Goal: Task Accomplishment & Management: Use online tool/utility

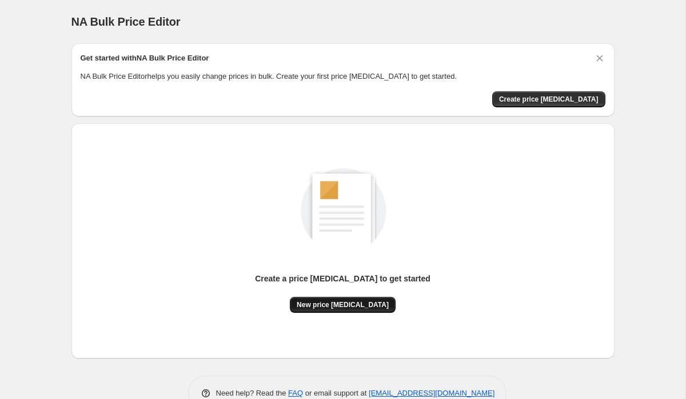
click at [357, 309] on span "New price [MEDICAL_DATA]" at bounding box center [343, 305] width 92 height 9
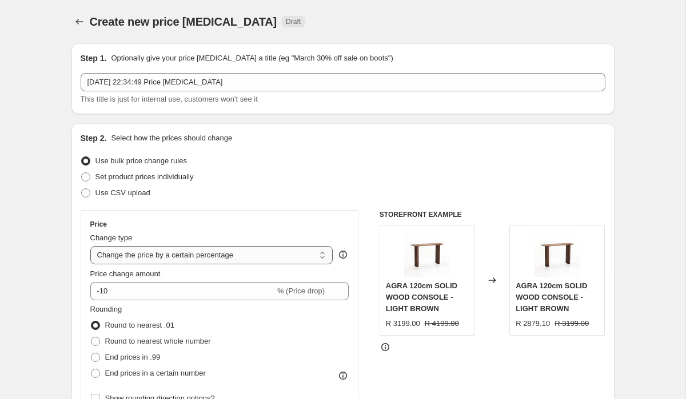
click at [307, 258] on select "Change the price to a certain amount Change the price by a certain amount Chang…" at bounding box center [211, 255] width 243 height 18
select select "ecap"
click at [90, 246] on select "Change the price to a certain amount Change the price by a certain amount Chang…" at bounding box center [211, 255] width 243 height 18
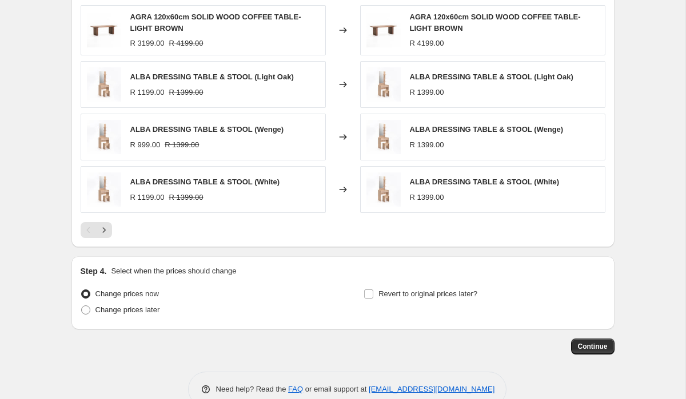
scroll to position [603, 0]
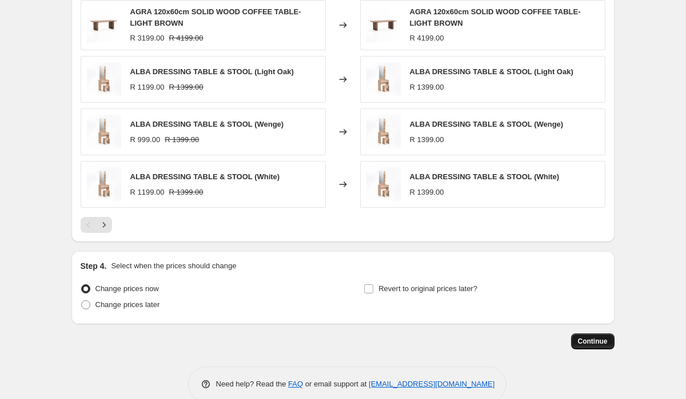
click at [589, 340] on span "Continue" at bounding box center [593, 341] width 30 height 9
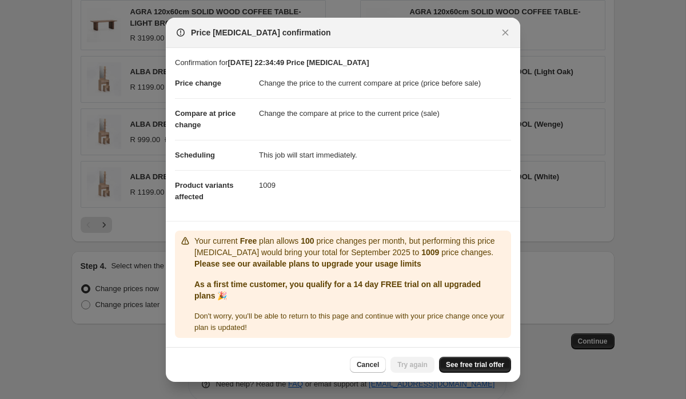
click at [491, 361] on span "See free trial offer" at bounding box center [475, 365] width 58 height 9
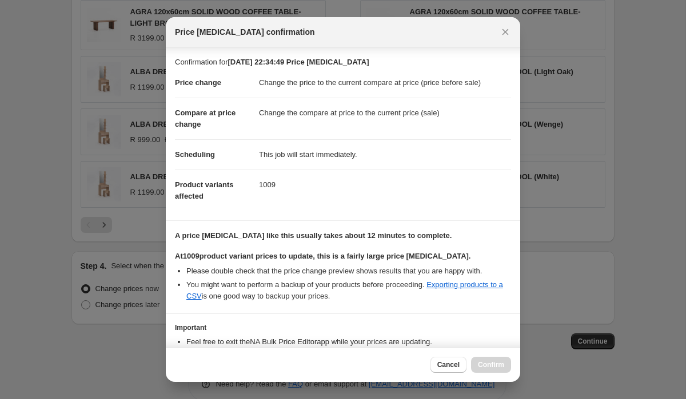
scroll to position [74, 0]
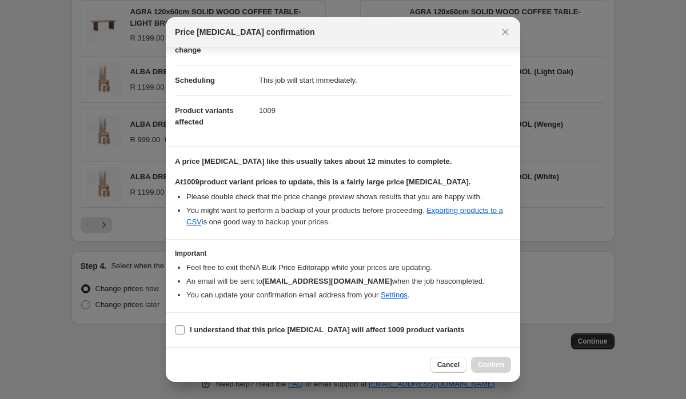
click at [182, 328] on input "I understand that this price [MEDICAL_DATA] will affect 1009 product variants" at bounding box center [179, 330] width 9 height 9
checkbox input "true"
click at [492, 369] on span "Confirm" at bounding box center [491, 365] width 26 height 9
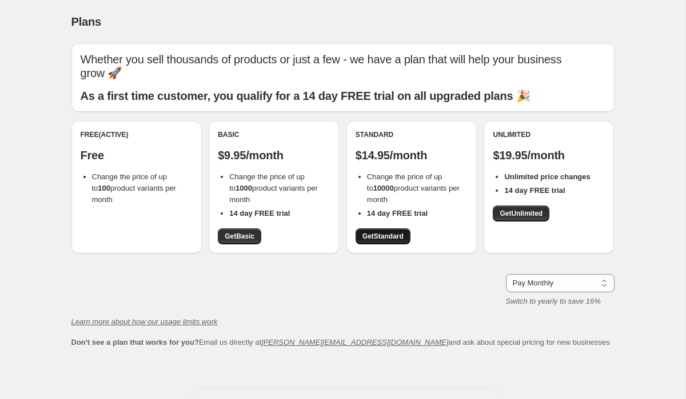
click at [381, 232] on span "Get Standard" at bounding box center [382, 236] width 41 height 9
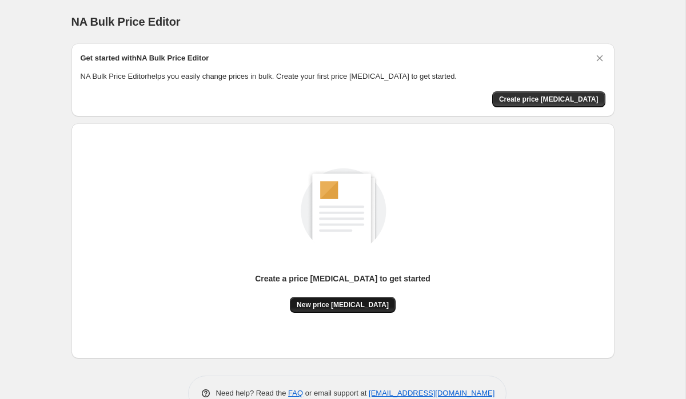
click at [362, 306] on span "New price [MEDICAL_DATA]" at bounding box center [343, 305] width 92 height 9
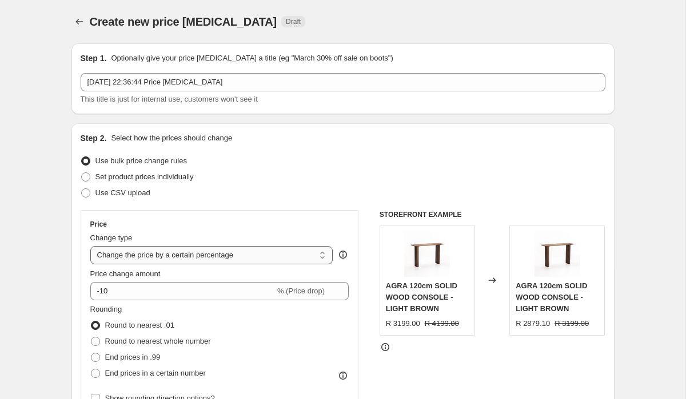
click at [277, 251] on select "Change the price to a certain amount Change the price by a certain amount Chang…" at bounding box center [211, 255] width 243 height 18
select select "ecap"
click at [90, 246] on select "Change the price to a certain amount Change the price by a certain amount Chang…" at bounding box center [211, 255] width 243 height 18
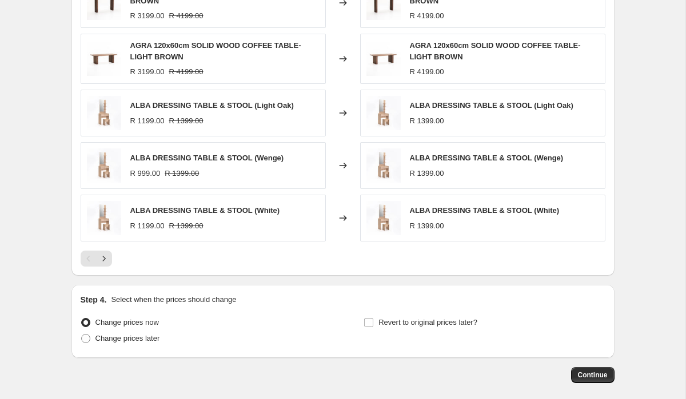
scroll to position [623, 0]
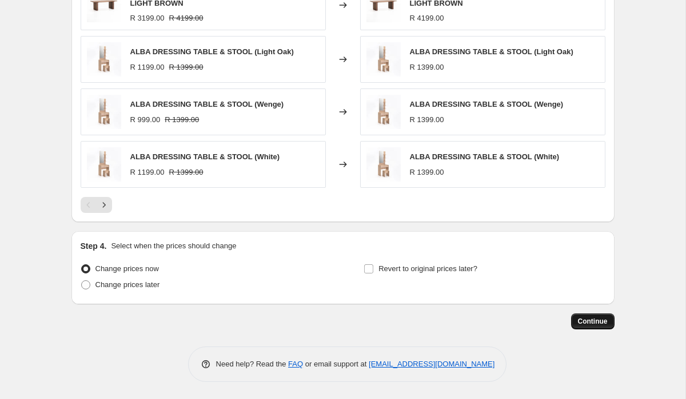
click at [597, 320] on span "Continue" at bounding box center [593, 321] width 30 height 9
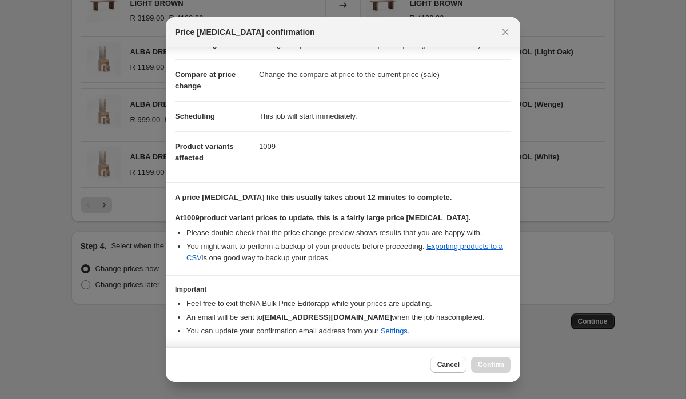
scroll to position [74, 0]
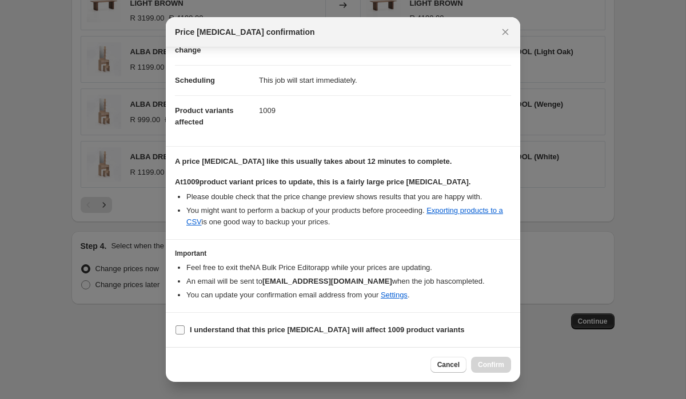
click at [185, 327] on span ":r20:" at bounding box center [180, 330] width 10 height 10
click at [185, 327] on input "I understand that this price [MEDICAL_DATA] will affect 1009 product variants" at bounding box center [179, 330] width 9 height 9
checkbox input "true"
click at [483, 359] on button "Confirm" at bounding box center [491, 365] width 40 height 16
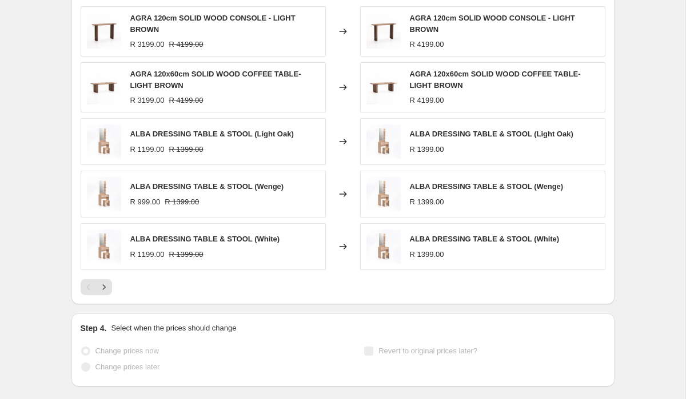
scroll to position [653, 0]
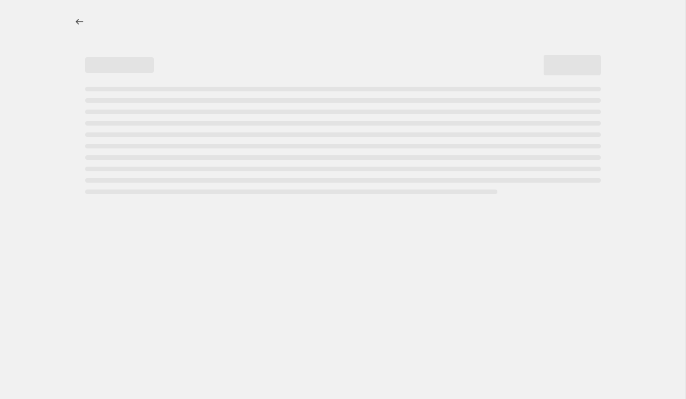
select select "ecap"
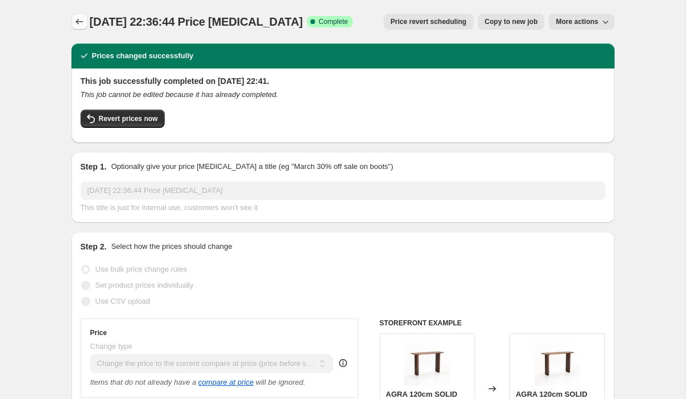
click at [81, 26] on icon "Price change jobs" at bounding box center [79, 21] width 11 height 11
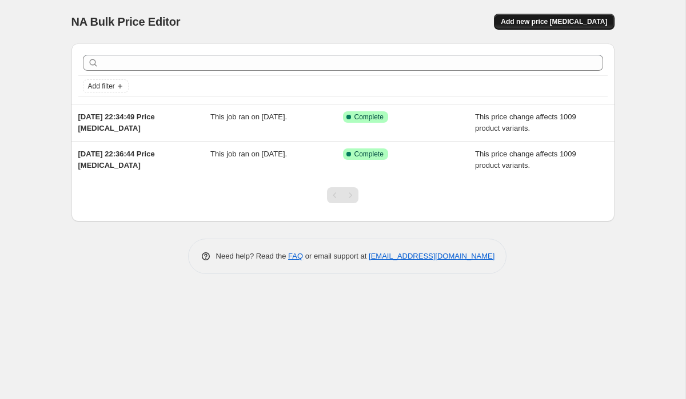
click at [541, 23] on span "Add new price [MEDICAL_DATA]" at bounding box center [554, 21] width 106 height 9
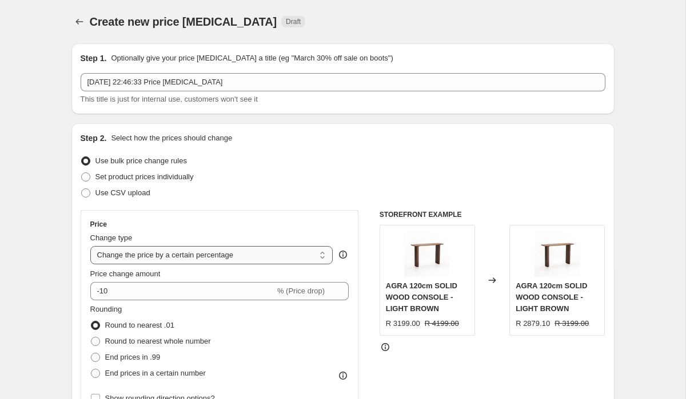
click at [269, 247] on select "Change the price to a certain amount Change the price by a certain amount Chang…" at bounding box center [211, 255] width 243 height 18
select select "ecap"
click at [90, 246] on select "Change the price to a certain amount Change the price by a certain amount Chang…" at bounding box center [211, 255] width 243 height 18
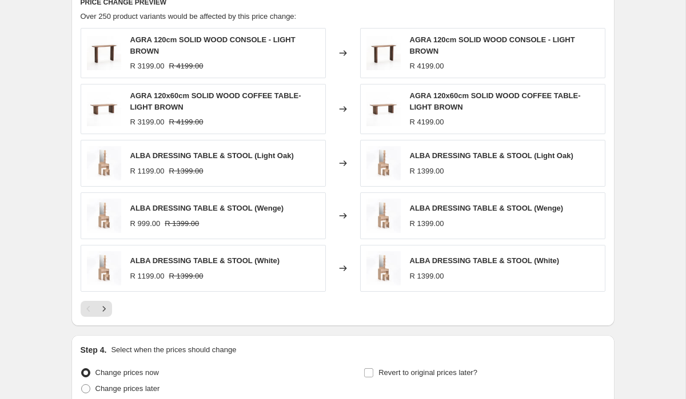
scroll to position [623, 0]
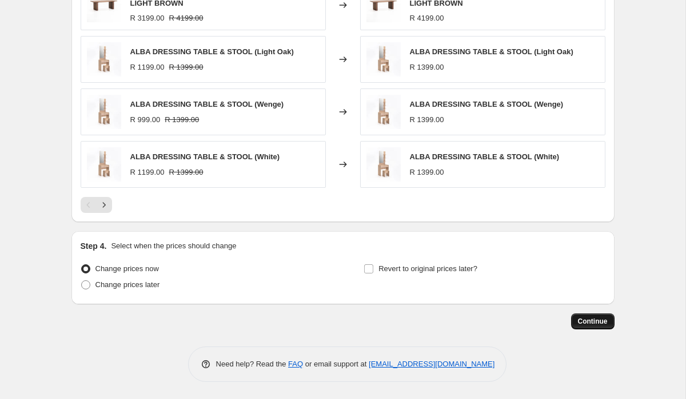
click at [591, 318] on span "Continue" at bounding box center [593, 321] width 30 height 9
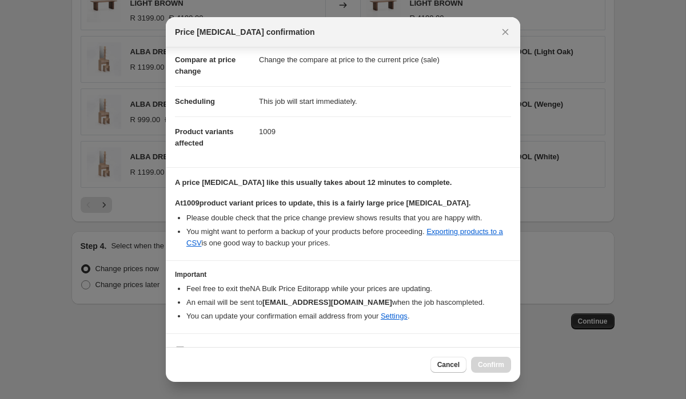
scroll to position [74, 0]
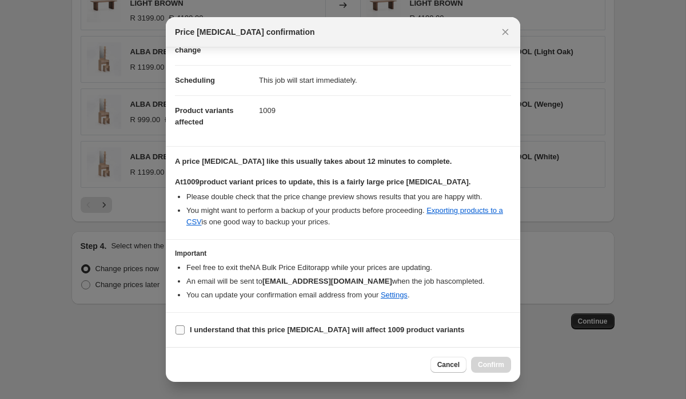
click at [176, 332] on input "I understand that this price change job will affect 1009 product variants" at bounding box center [179, 330] width 9 height 9
checkbox input "true"
click at [489, 366] on span "Confirm" at bounding box center [491, 365] width 26 height 9
